Goal: Task Accomplishment & Management: Complete application form

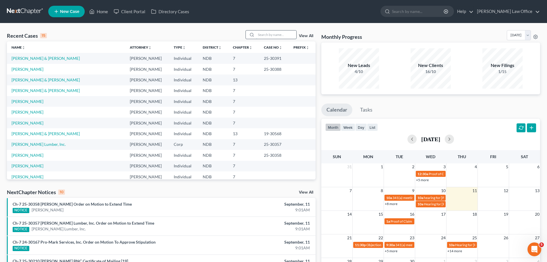
click at [268, 36] on input "search" at bounding box center [276, 34] width 40 height 8
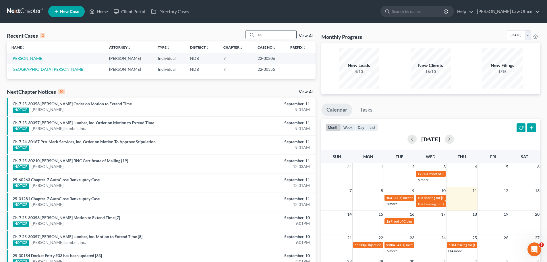
type input "D"
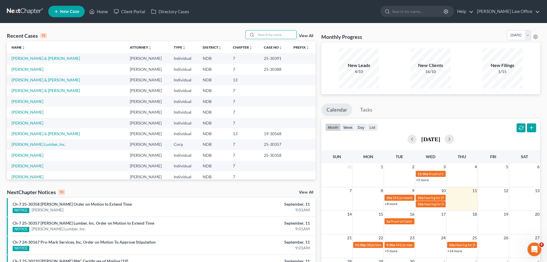
click at [65, 10] on span "New Case" at bounding box center [69, 11] width 19 height 4
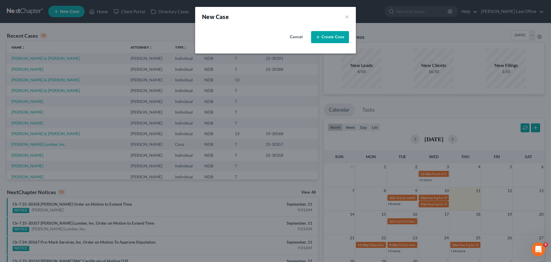
select select "60"
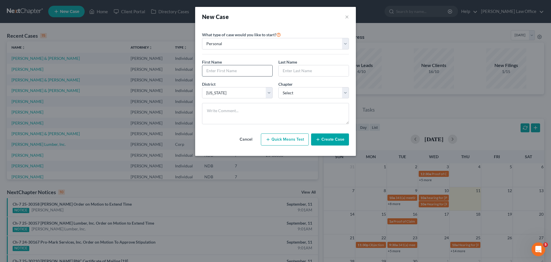
click at [237, 70] on input "text" at bounding box center [237, 70] width 70 height 11
type input "[US_STATE]"
type input "[GEOGRAPHIC_DATA]"
click at [347, 90] on select "Select 7 11 12 13" at bounding box center [314, 92] width 71 height 11
select select "0"
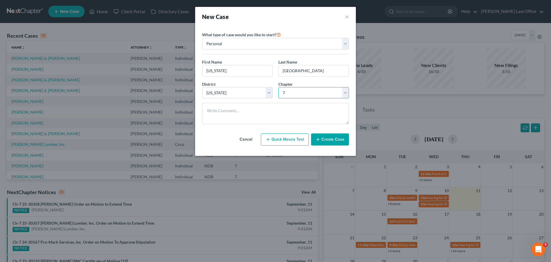
click at [279, 87] on select "Select 7 11 12 13" at bounding box center [314, 92] width 71 height 11
click at [209, 110] on textarea at bounding box center [275, 113] width 147 height 21
type textarea "P"
type textarea "PDNF [DATE]"
click at [331, 137] on button "Create Case" at bounding box center [330, 139] width 38 height 12
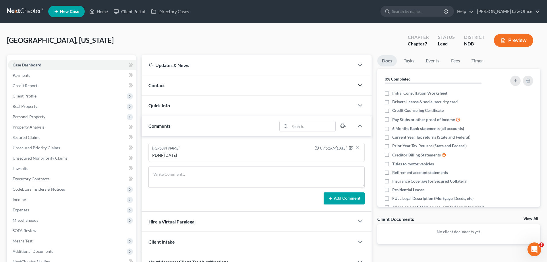
click at [359, 84] on polyline "button" at bounding box center [359, 85] width 3 height 2
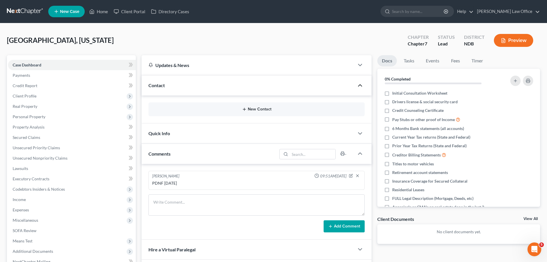
click at [256, 109] on button "New Contact" at bounding box center [256, 109] width 207 height 5
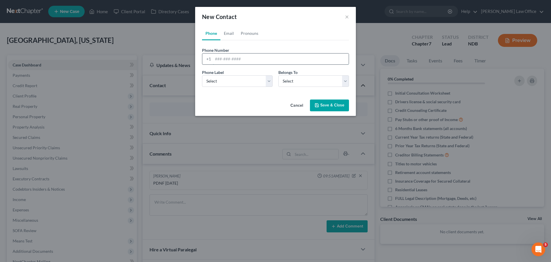
click at [223, 59] on input "tel" at bounding box center [281, 58] width 136 height 11
type input "[PHONE_NUMBER]"
click at [269, 82] on select "Select Mobile Home Work Other" at bounding box center [237, 80] width 71 height 11
select select "0"
click at [202, 75] on select "Select Mobile Home Work Other" at bounding box center [237, 80] width 71 height 11
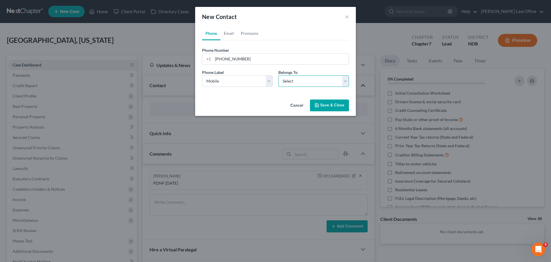
click at [345, 82] on select "Select Client Other" at bounding box center [314, 80] width 71 height 11
select select "0"
click at [279, 75] on select "Select Client Other" at bounding box center [314, 80] width 71 height 11
select select "0"
click at [231, 34] on link "Email" at bounding box center [229, 33] width 17 height 14
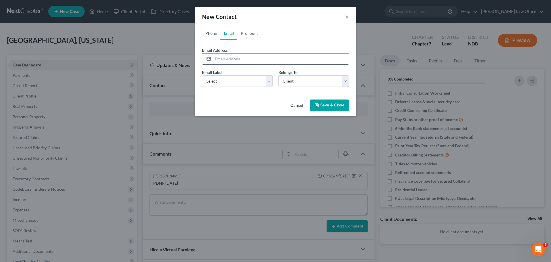
click at [220, 56] on input "email" at bounding box center [281, 58] width 136 height 11
type input "[EMAIL_ADDRESS][DOMAIN_NAME]"
click at [267, 83] on select "Select Home Work Other" at bounding box center [237, 80] width 71 height 11
select select "0"
click at [202, 75] on select "Select Home Work Other" at bounding box center [237, 80] width 71 height 11
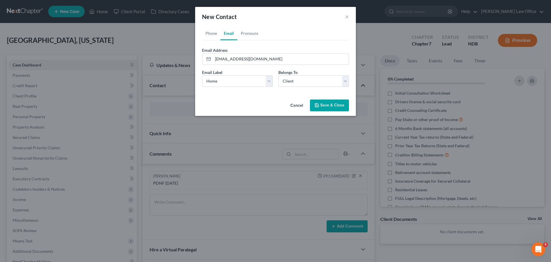
click at [323, 103] on button "Save & Close" at bounding box center [329, 105] width 39 height 12
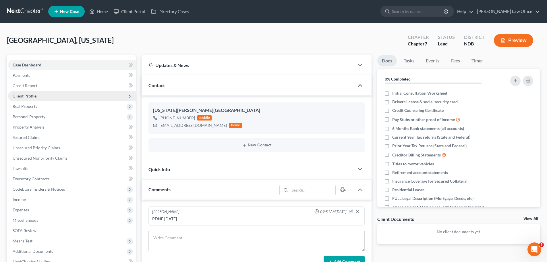
click at [30, 95] on span "Client Profile" at bounding box center [25, 95] width 24 height 5
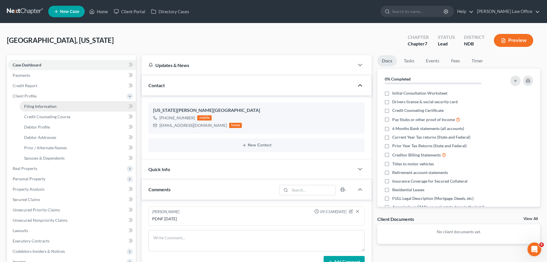
click at [50, 106] on span "Filing Information" at bounding box center [40, 106] width 32 height 5
select select "1"
select select "0"
select select "60"
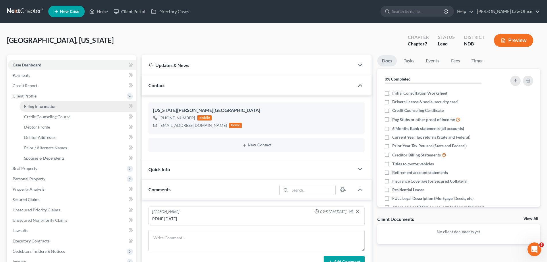
select select "29"
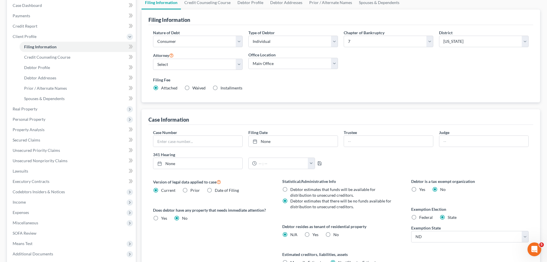
scroll to position [57, 0]
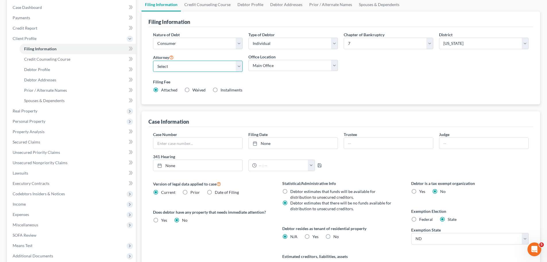
click at [240, 66] on select "Select [PERSON_NAME] - NDB [PERSON_NAME] - MNB [PERSON_NAME] - MNB [PERSON_NAME…" at bounding box center [198, 66] width 90 height 11
select select "3"
click at [153, 61] on select "Select [PERSON_NAME] - NDB [PERSON_NAME] - MNB [PERSON_NAME] - MNB [PERSON_NAME…" at bounding box center [198, 66] width 90 height 11
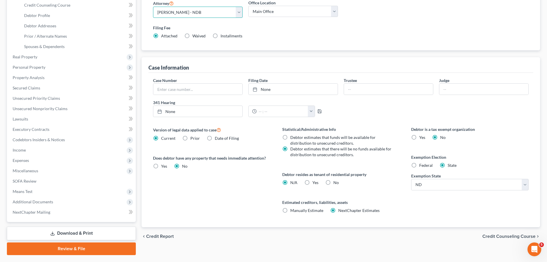
scroll to position [126, 0]
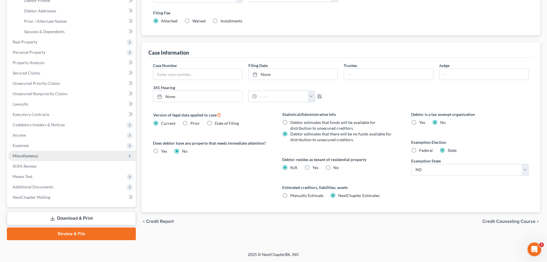
click at [34, 156] on span "Miscellaneous" at bounding box center [26, 155] width 26 height 5
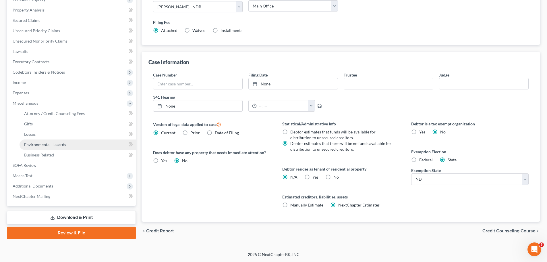
scroll to position [116, 0]
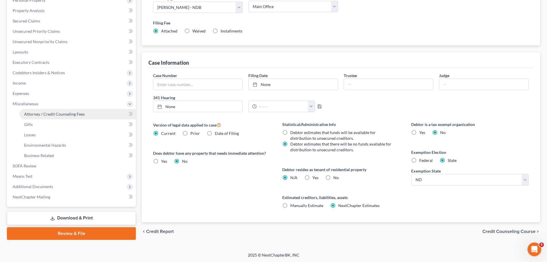
click at [72, 114] on span "Attorney / Credit Counseling Fees" at bounding box center [54, 113] width 61 height 5
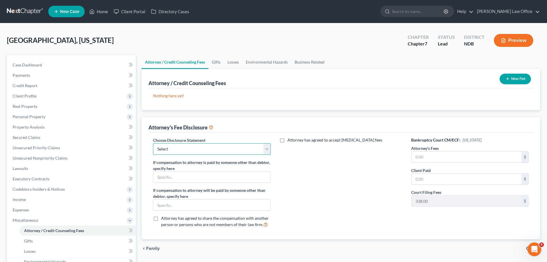
click at [267, 149] on select "Select Chapter 7/Conversion ND [MEDICAL_DATA] Fee Disclosure MN [MEDICAL_DATA] …" at bounding box center [211, 148] width 117 height 11
select select "5"
click at [153, 143] on select "Select Chapter 7/Conversion ND [MEDICAL_DATA] Fee Disclosure MN [MEDICAL_DATA] …" at bounding box center [211, 148] width 117 height 11
click at [432, 157] on input "text" at bounding box center [467, 156] width 110 height 11
type input "1,862.00"
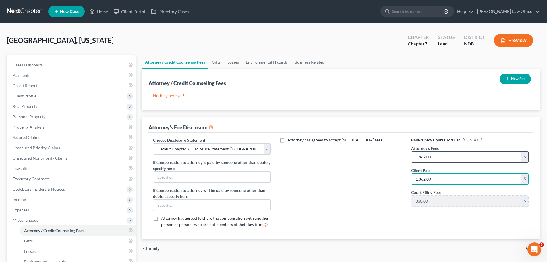
type input "1,862.00"
click at [520, 77] on button "New Fee" at bounding box center [515, 79] width 31 height 11
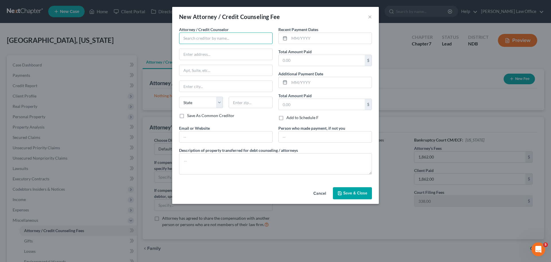
click at [206, 34] on input "text" at bounding box center [226, 37] width 94 height 11
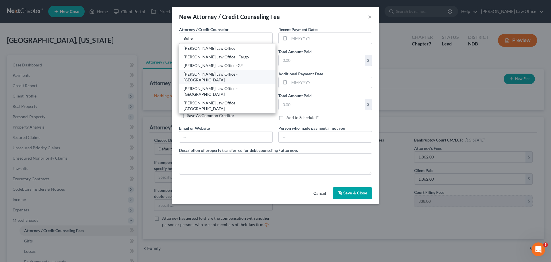
click at [209, 73] on div "[PERSON_NAME] Law Office - [GEOGRAPHIC_DATA]" at bounding box center [227, 76] width 87 height 11
type input "[PERSON_NAME] Law Office - [GEOGRAPHIC_DATA]"
type input "Attn: [PERSON_NAME]"
type input "PO Box 876"
type input "Winona"
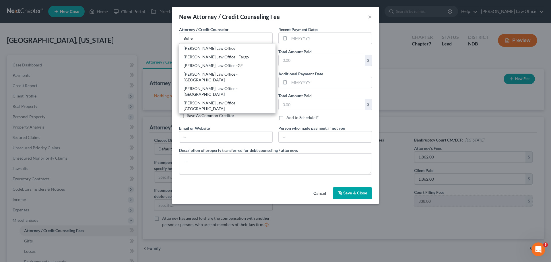
select select "24"
type input "55987"
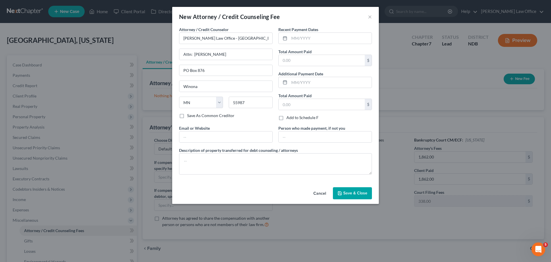
click at [187, 117] on label "Save As Common Creditor" at bounding box center [210, 116] width 47 height 6
click at [190, 116] on input "Save As Common Creditor" at bounding box center [192, 115] width 4 height 4
checkbox input "true"
click at [204, 136] on input "text" at bounding box center [226, 136] width 93 height 11
type input "[PERSON_NAME][EMAIL_ADDRESS][DOMAIN_NAME]"
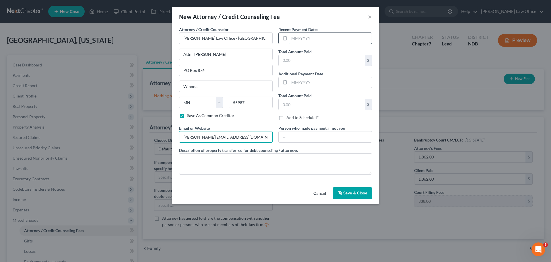
drag, startPoint x: 296, startPoint y: 35, endPoint x: 305, endPoint y: 32, distance: 9.0
click at [296, 35] on input "text" at bounding box center [331, 38] width 82 height 11
type input "09/2025"
click at [299, 105] on input "text" at bounding box center [322, 104] width 86 height 11
type input "2,200.00"
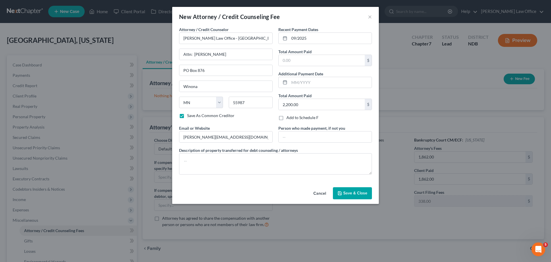
drag, startPoint x: 342, startPoint y: 190, endPoint x: 349, endPoint y: 193, distance: 7.7
click at [346, 193] on button "Save & Close" at bounding box center [352, 193] width 39 height 12
